Goal: Task Accomplishment & Management: Complete application form

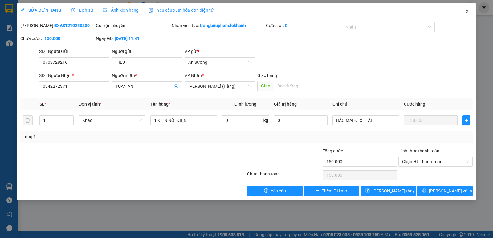
click at [465, 14] on span "Close" at bounding box center [466, 11] width 17 height 17
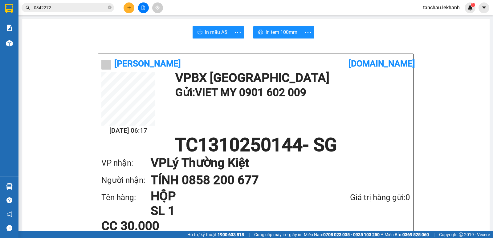
click at [130, 9] on icon "plus" at bounding box center [129, 8] width 4 height 4
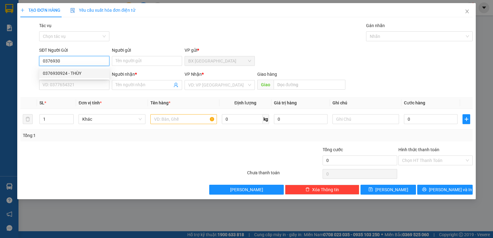
click at [85, 76] on div "0376930924 - THÙY" at bounding box center [74, 73] width 63 height 7
type input "0376930924"
type input "THÙY"
type input "0916844042"
type input "THÍM ÚC"
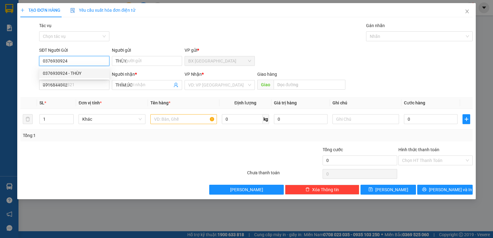
type input "30.000"
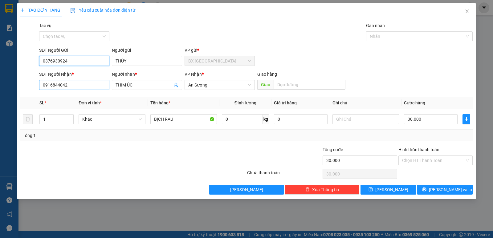
type input "0376930924"
click at [90, 84] on input "0916844042" at bounding box center [74, 85] width 70 height 10
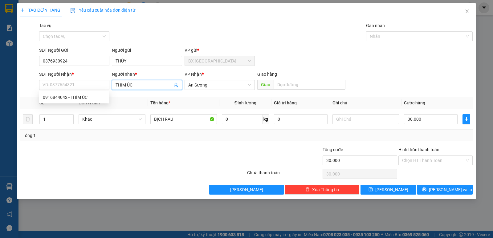
click at [134, 85] on input "THÍM ÚC" at bounding box center [144, 85] width 57 height 7
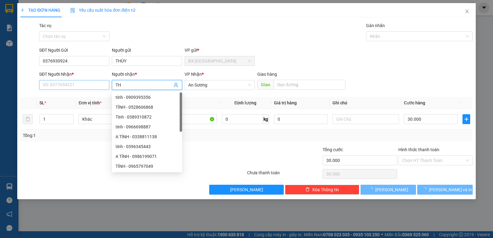
type input "T"
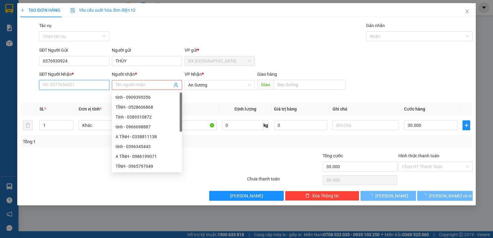
click at [84, 86] on input "SĐT Người Nhận *" at bounding box center [74, 85] width 70 height 10
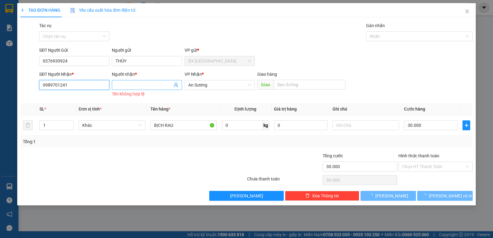
type input "0989701241"
click at [124, 86] on input "Người nhận *" at bounding box center [144, 85] width 57 height 7
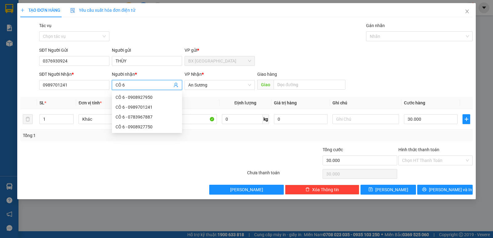
type input "CÔ 6"
click at [424, 67] on div "SĐT Người Gửi 0376930924 Người gửi THÙY VP gửi * BX Tân Châu" at bounding box center [256, 58] width 436 height 22
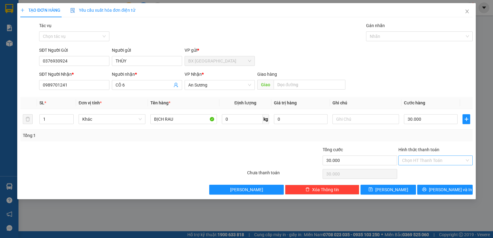
drag, startPoint x: 437, startPoint y: 160, endPoint x: 436, endPoint y: 164, distance: 4.5
click at [437, 160] on input "Hình thức thanh toán" at bounding box center [433, 160] width 63 height 9
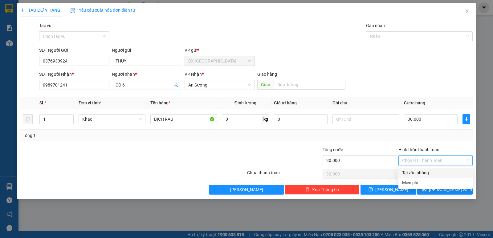
click at [428, 176] on div "Tại văn phòng" at bounding box center [435, 172] width 67 height 7
type input "0"
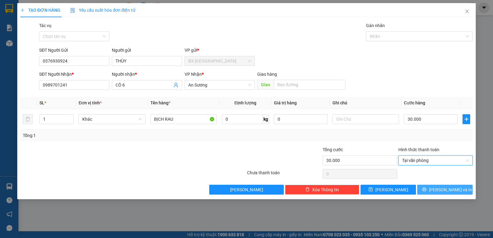
click at [432, 190] on button "[PERSON_NAME] và In" at bounding box center [444, 190] width 55 height 10
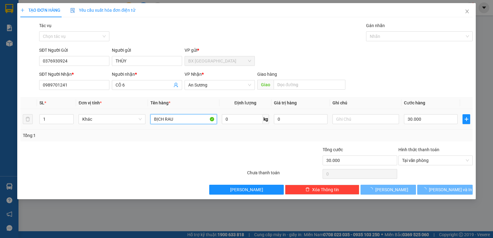
click at [173, 120] on input "BỊCH RAU" at bounding box center [183, 119] width 67 height 10
type input "BỊCH R"
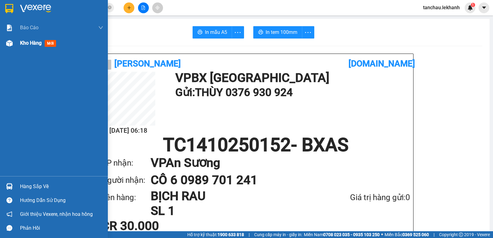
click at [34, 42] on span "Kho hàng" at bounding box center [31, 43] width 22 height 6
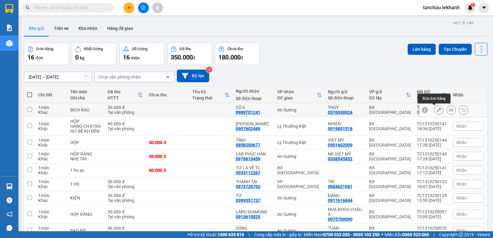
click at [436, 110] on icon at bounding box center [438, 110] width 4 height 4
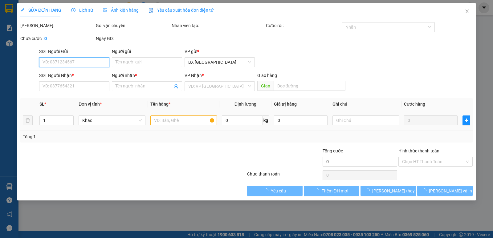
type input "0376930924"
type input "THÙY"
type input "0989701241"
type input "CÔ 6"
type input "30.000"
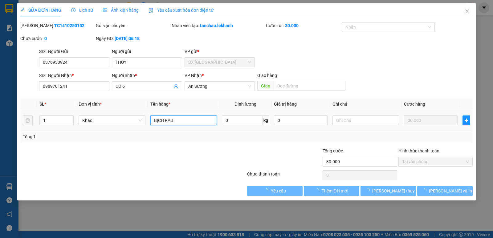
click at [178, 119] on input "BỊCH RAU" at bounding box center [183, 121] width 67 height 10
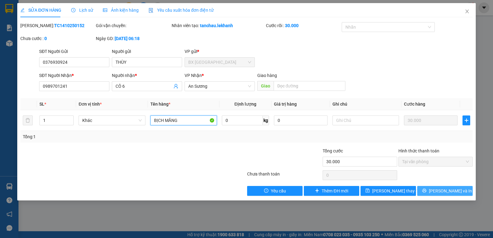
type input "BỊCH MĂNG"
click at [455, 193] on span "[PERSON_NAME] và In" at bounding box center [450, 191] width 43 height 7
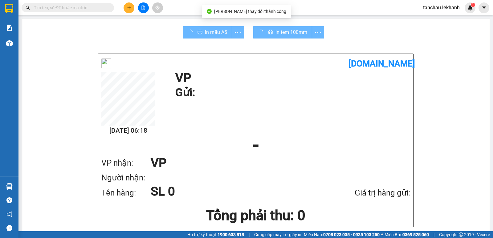
click at [299, 34] on div "In tem 100mm" at bounding box center [288, 32] width 71 height 12
click at [283, 27] on div "In tem 100mm" at bounding box center [288, 32] width 71 height 12
click at [283, 28] on div "In tem 100mm" at bounding box center [288, 32] width 71 height 12
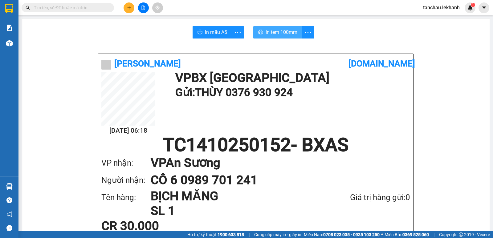
click at [285, 33] on span "In tem 100mm" at bounding box center [282, 32] width 32 height 8
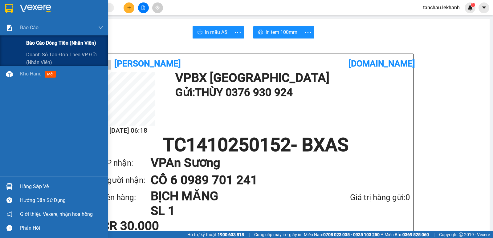
click at [40, 47] on span "Báo cáo dòng tiền (nhân viên)" at bounding box center [61, 43] width 70 height 8
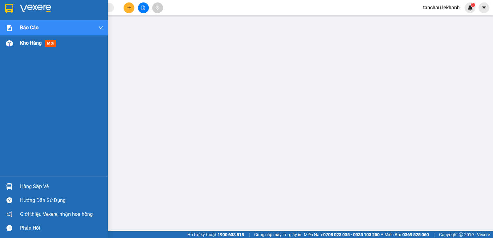
click at [27, 43] on span "Kho hàng" at bounding box center [31, 43] width 22 height 6
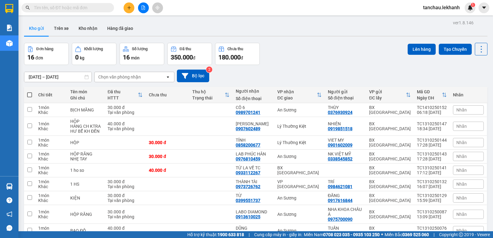
click at [34, 75] on input "[DATE] – [DATE]" at bounding box center [57, 77] width 67 height 10
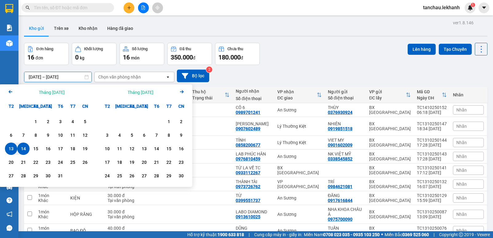
click at [20, 147] on div "14" at bounding box center [23, 148] width 9 height 7
type input "[DATE] – [DATE]"
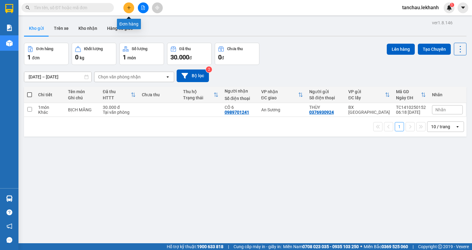
click at [126, 5] on button at bounding box center [129, 7] width 11 height 11
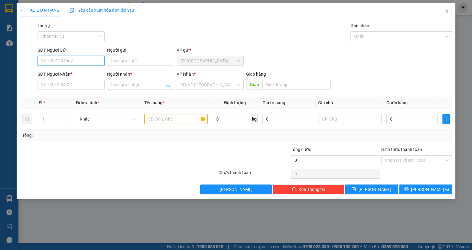
click at [92, 61] on input "SĐT Người Gửi" at bounding box center [71, 61] width 67 height 10
drag, startPoint x: 449, startPoint y: 11, endPoint x: 385, endPoint y: 1, distance: 65.0
click at [448, 11] on icon "close" at bounding box center [447, 11] width 5 height 5
